Goal: Transaction & Acquisition: Purchase product/service

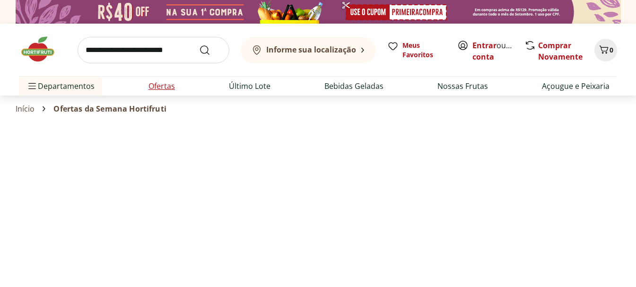
select select "**********"
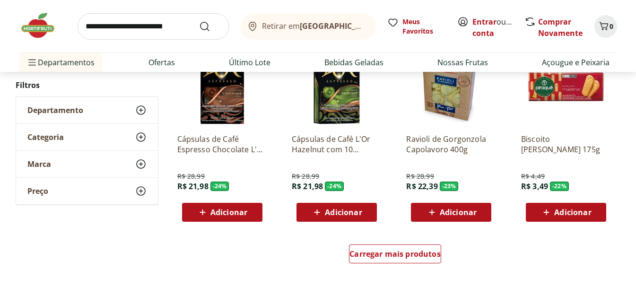
scroll to position [615, 0]
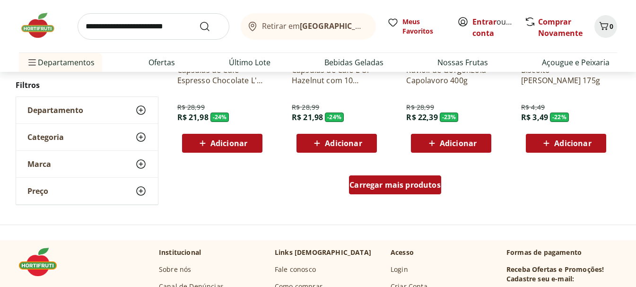
click at [402, 184] on span "Carregar mais produtos" at bounding box center [394, 185] width 91 height 8
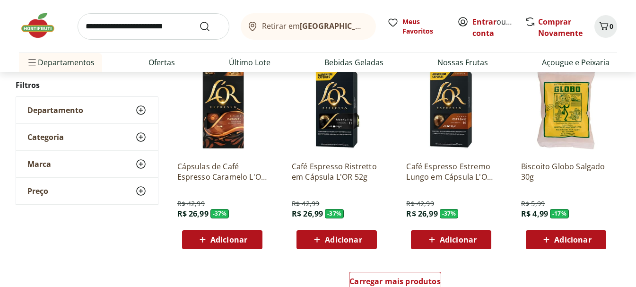
scroll to position [1277, 0]
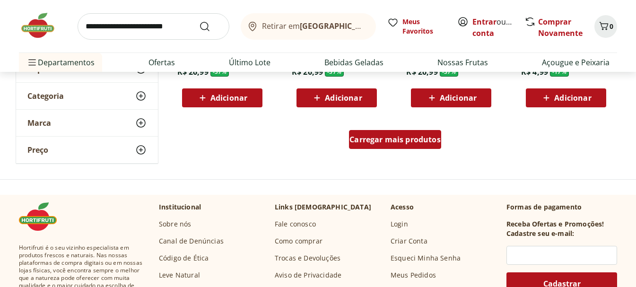
click at [396, 139] on span "Carregar mais produtos" at bounding box center [394, 140] width 91 height 8
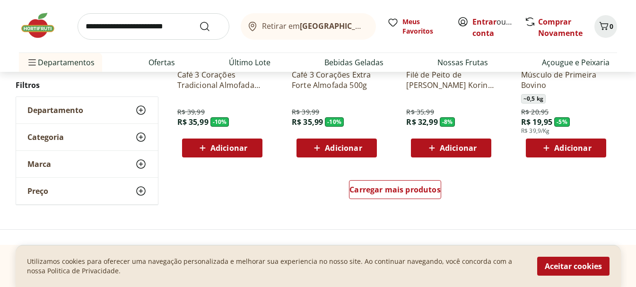
scroll to position [1844, 0]
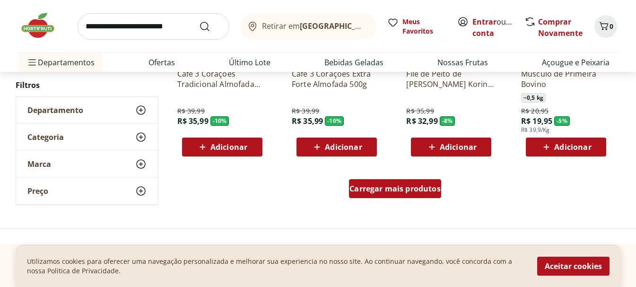
click at [380, 191] on span "Carregar mais produtos" at bounding box center [394, 189] width 91 height 8
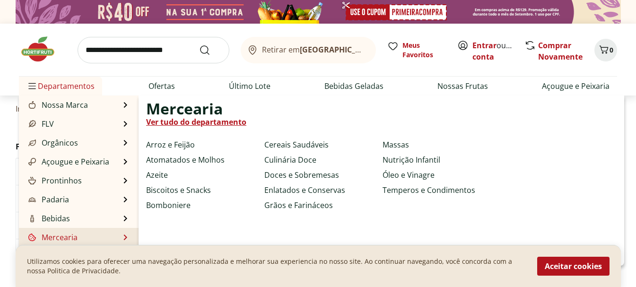
click at [84, 236] on li "Mercearia Mercearia Ver tudo do departamento Arroz e Feijão Atomatados e Molhos…" at bounding box center [79, 237] width 120 height 19
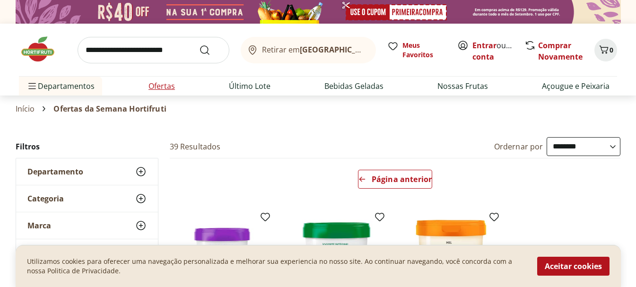
click at [168, 84] on link "Ofertas" at bounding box center [161, 85] width 26 height 11
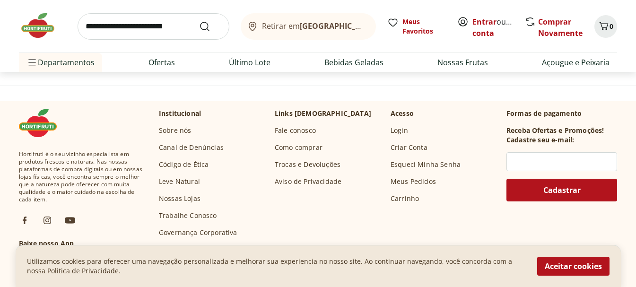
scroll to position [757, 0]
